Goal: Task Accomplishment & Management: Use online tool/utility

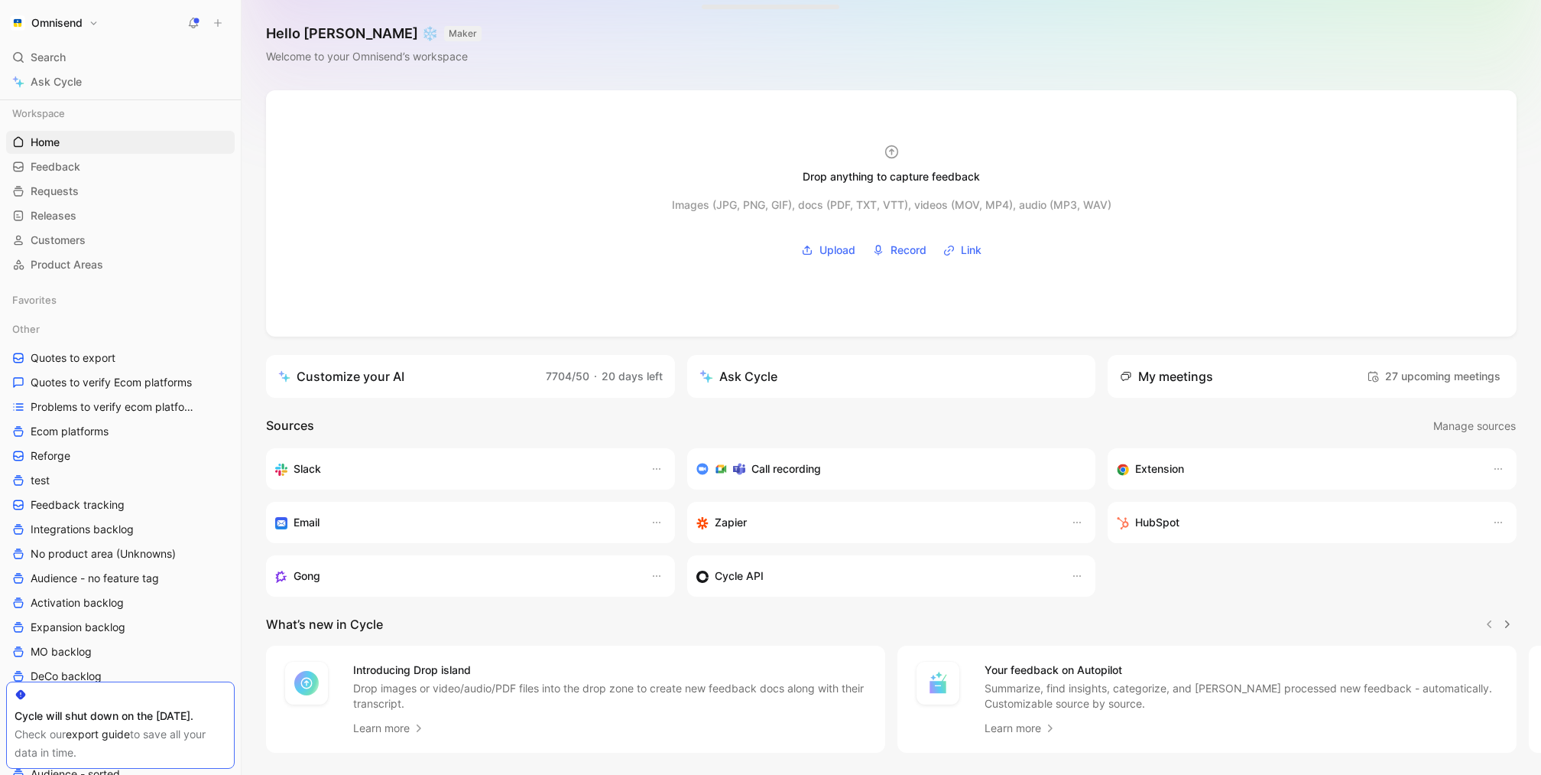
scroll to position [388, 0]
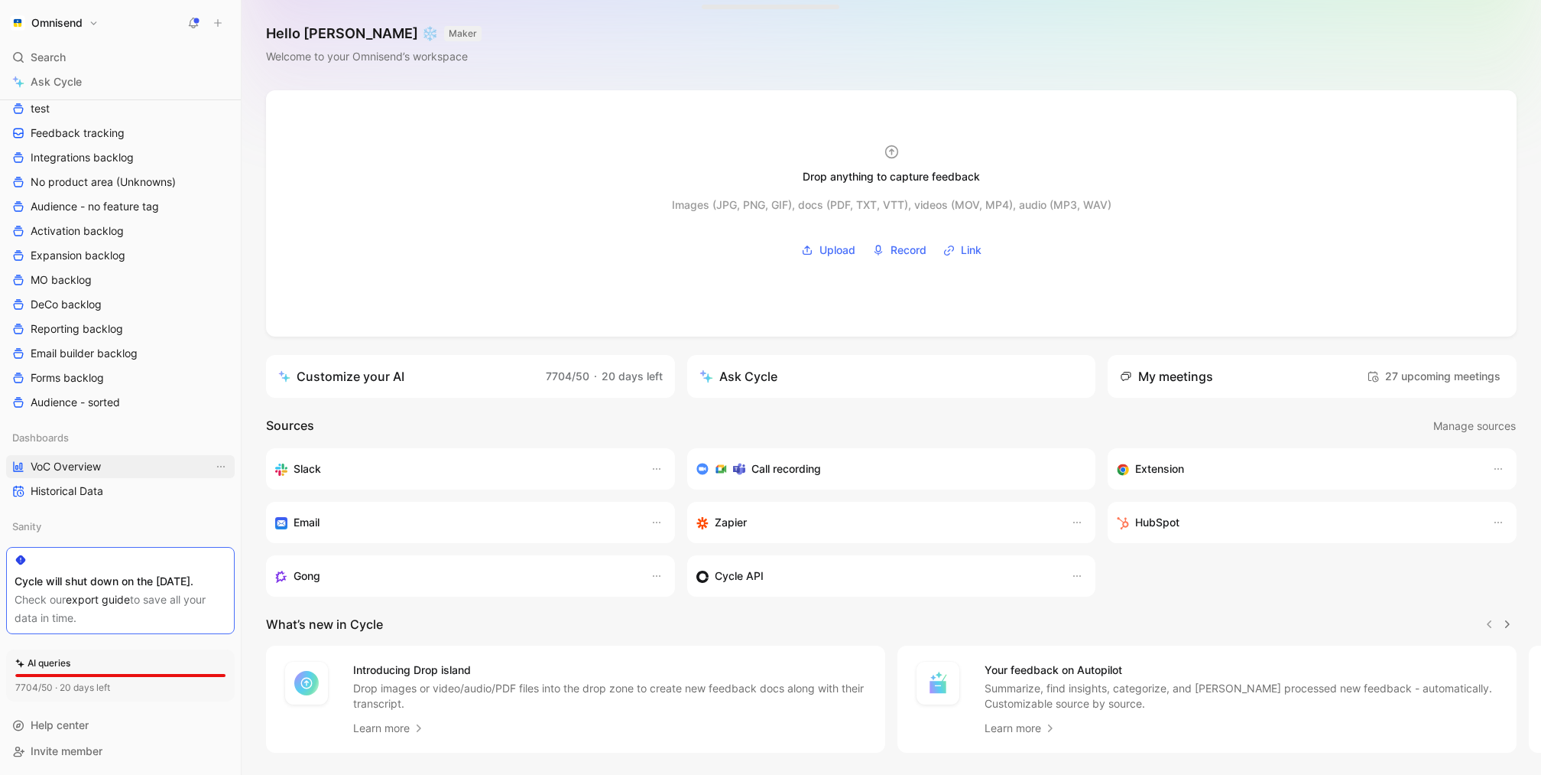
click at [83, 459] on span "VoC Overview" at bounding box center [66, 466] width 70 height 15
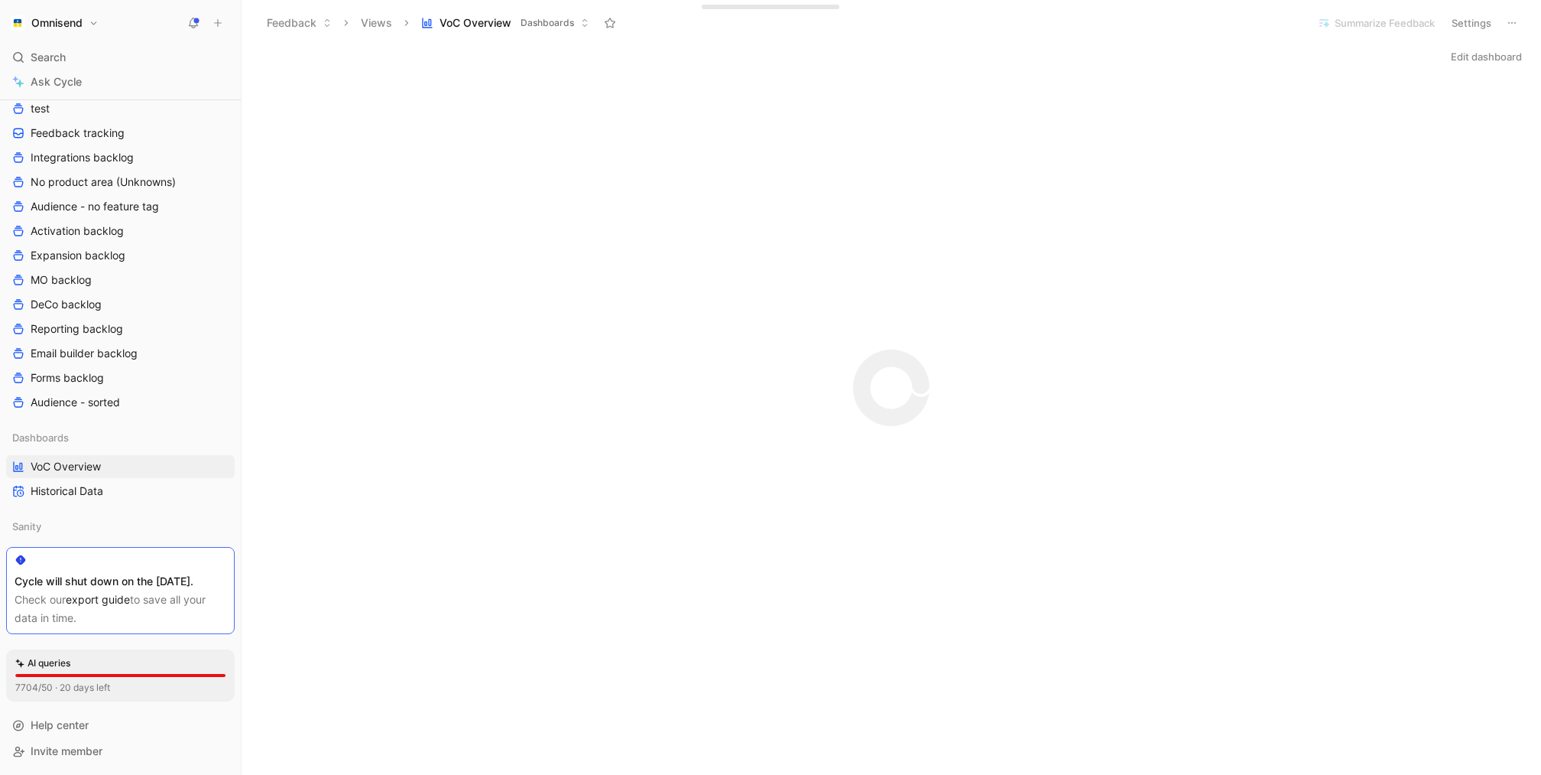
click at [109, 697] on div "AI queries 7704/50 · 20 days left" at bounding box center [120, 675] width 229 height 52
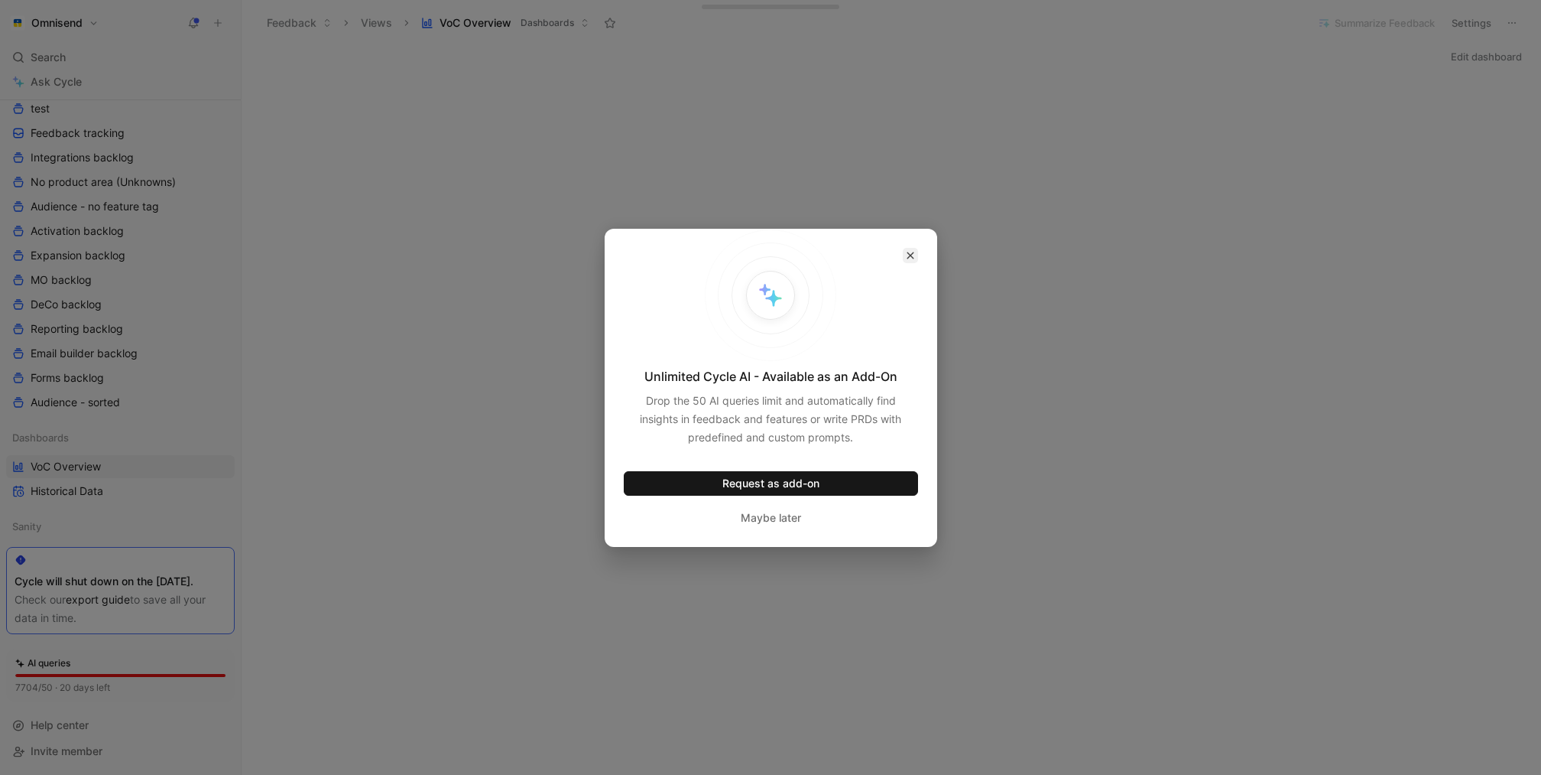
click at [917, 261] on button "button" at bounding box center [910, 255] width 15 height 15
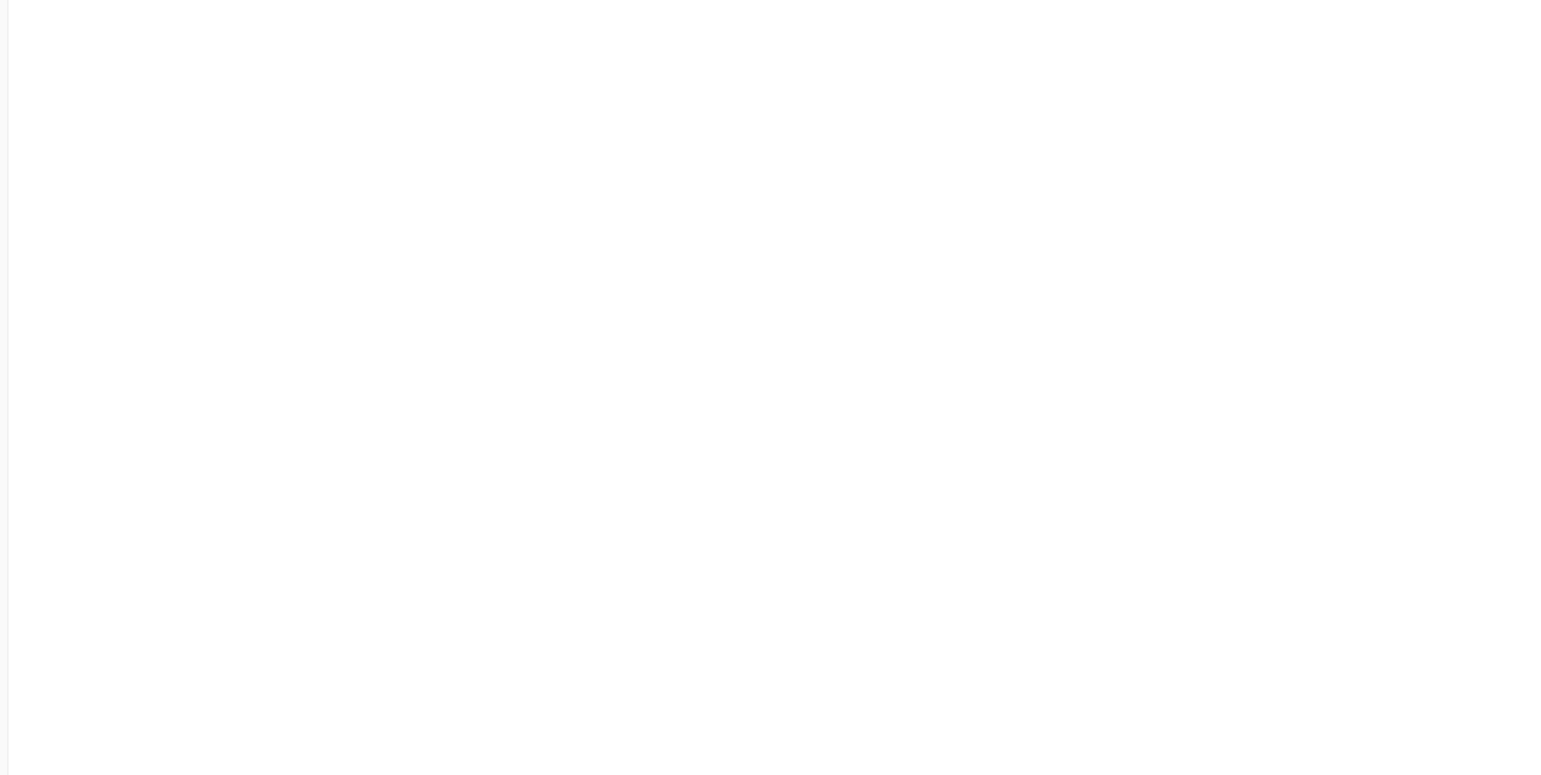
scroll to position [379, 0]
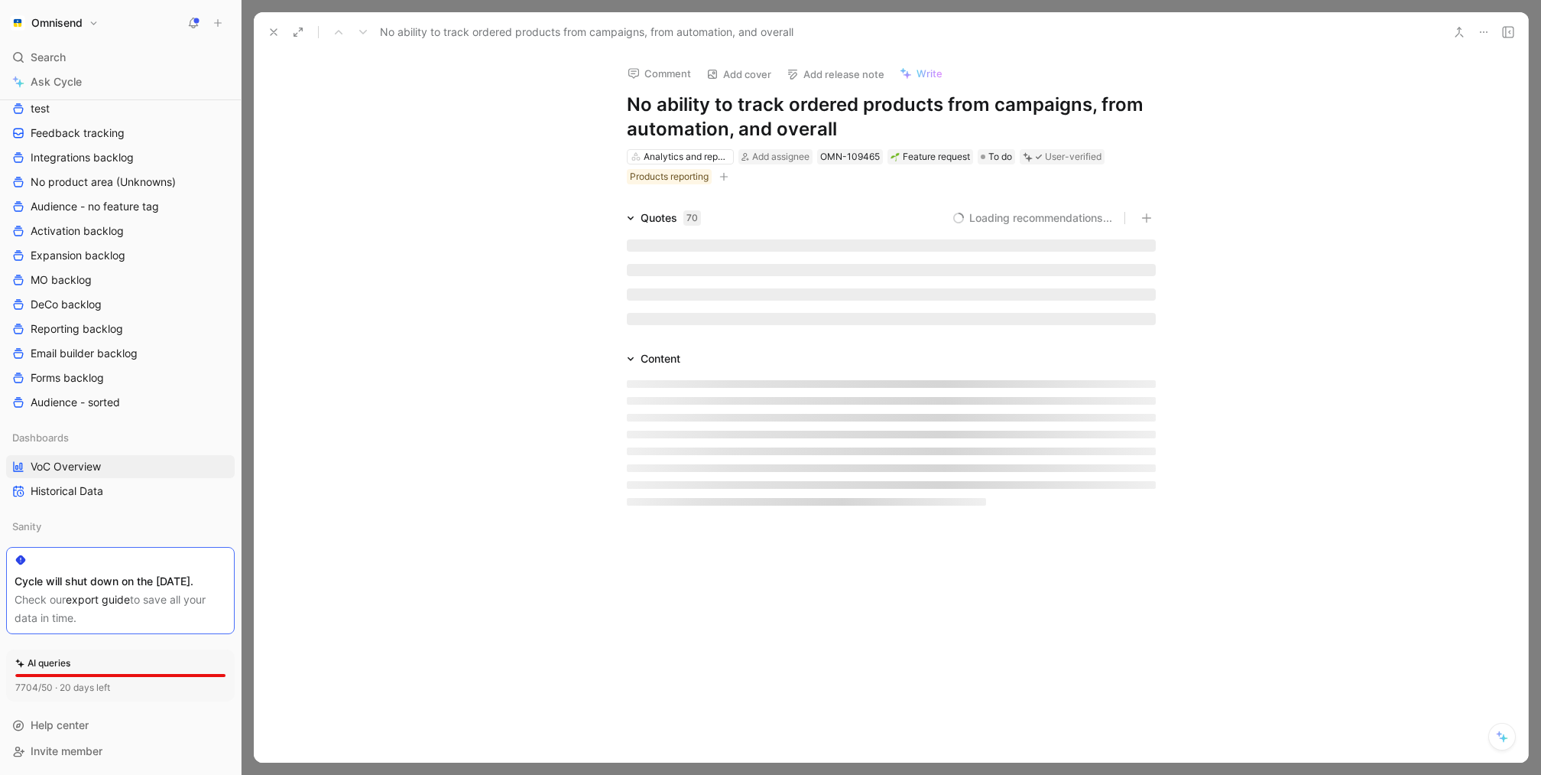
click at [1480, 26] on icon at bounding box center [1484, 32] width 12 height 12
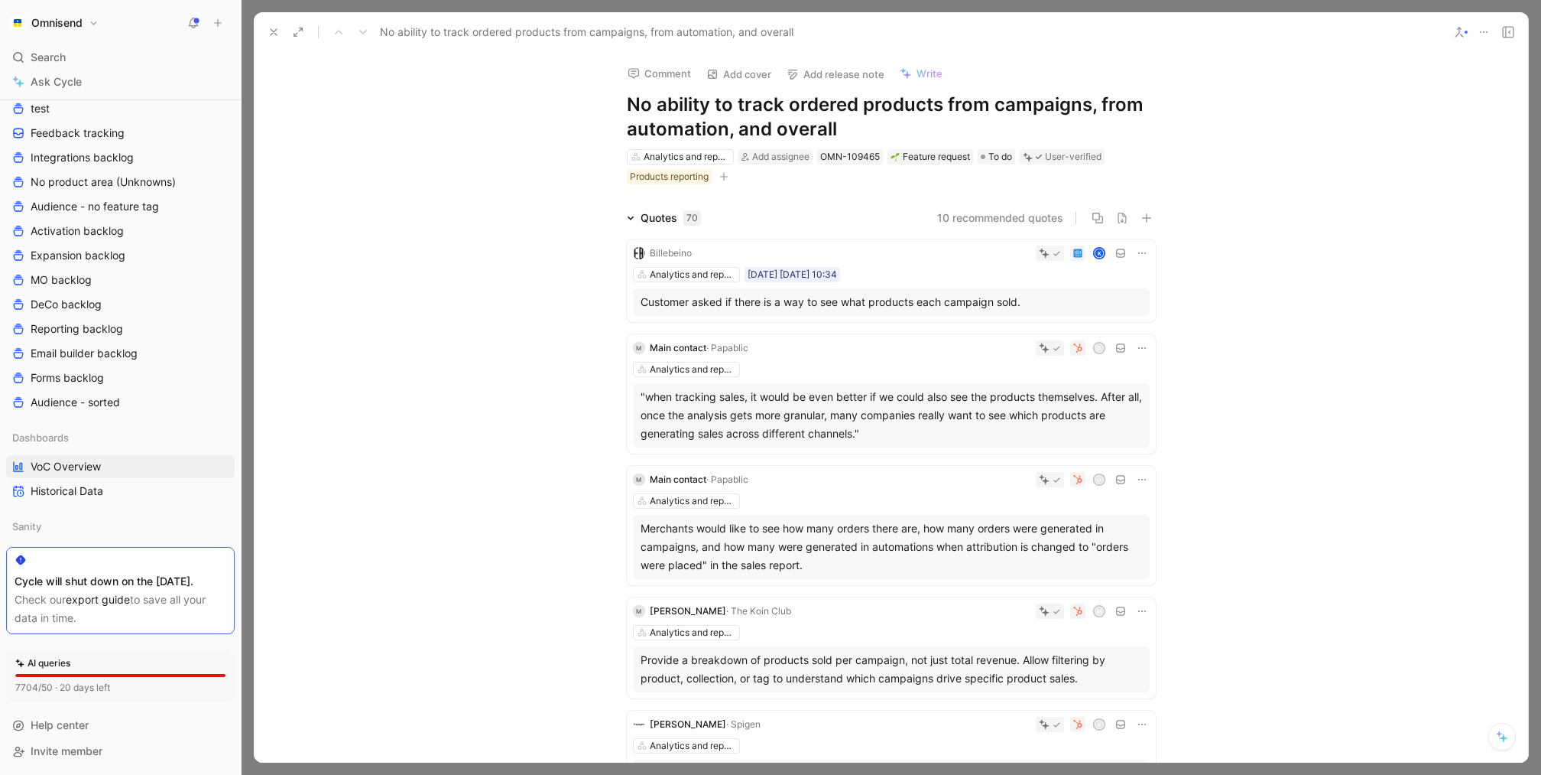
click at [1483, 30] on icon at bounding box center [1484, 32] width 12 height 12
click at [1370, 115] on div "Export quotes" at bounding box center [1418, 110] width 139 height 18
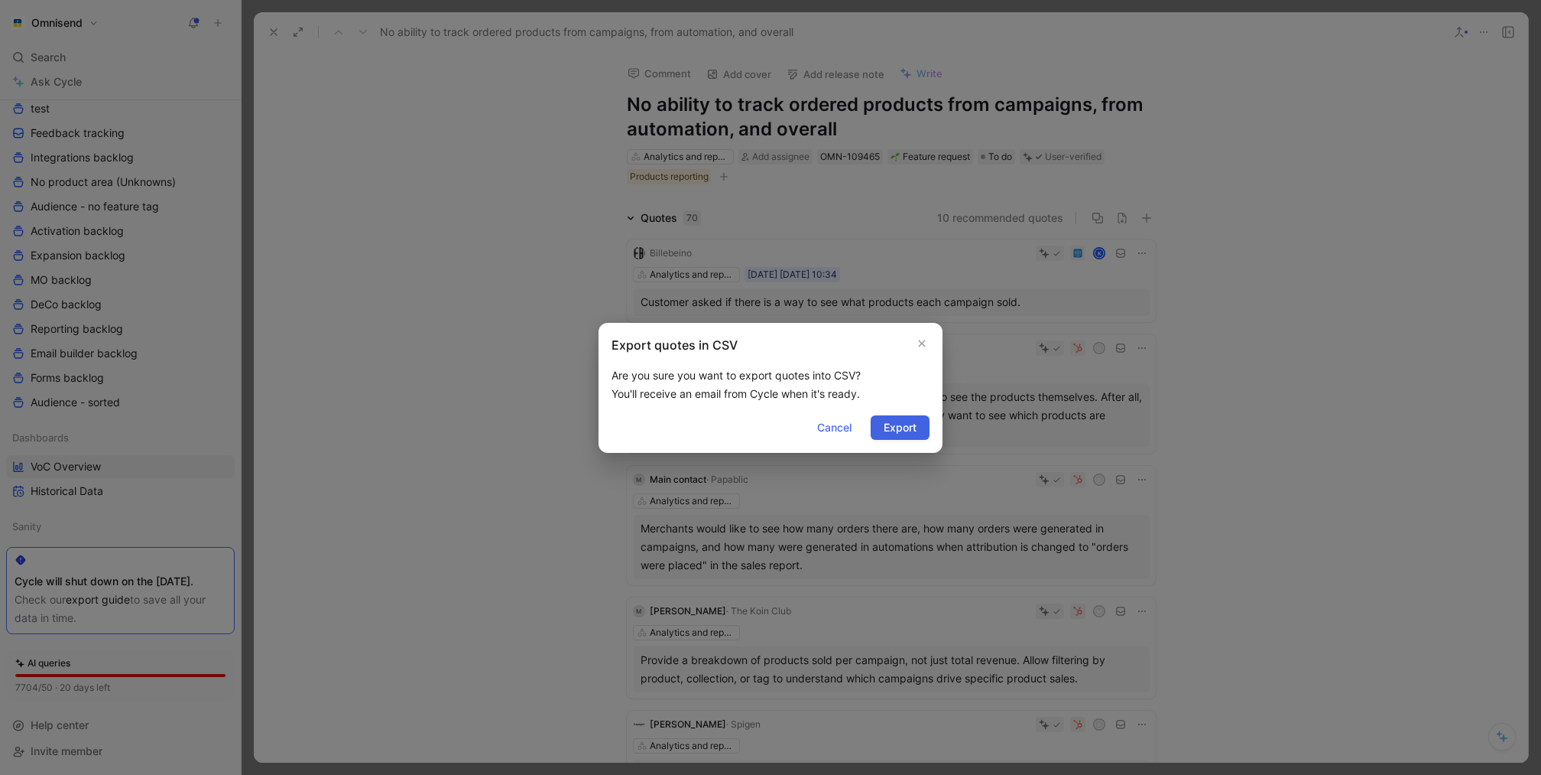
click at [881, 424] on button "Export" at bounding box center [900, 427] width 59 height 24
